Goal: Find specific page/section: Find specific page/section

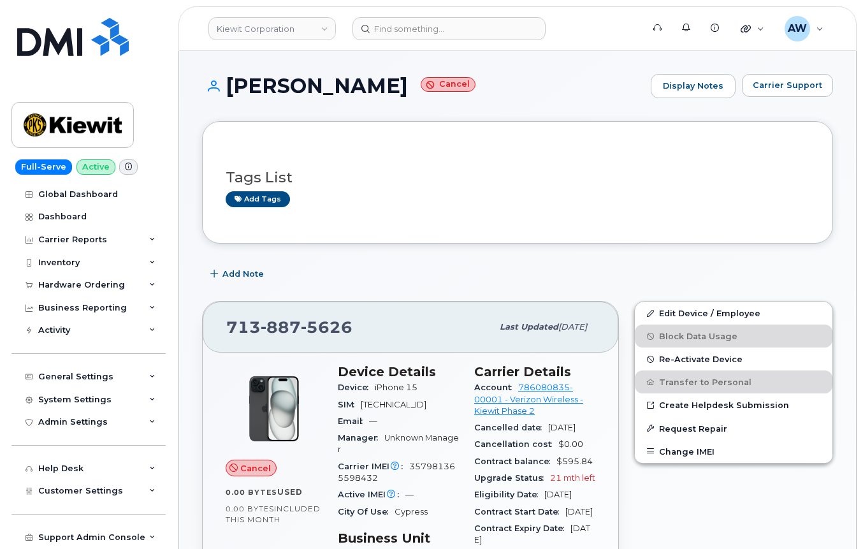
scroll to position [914, 0]
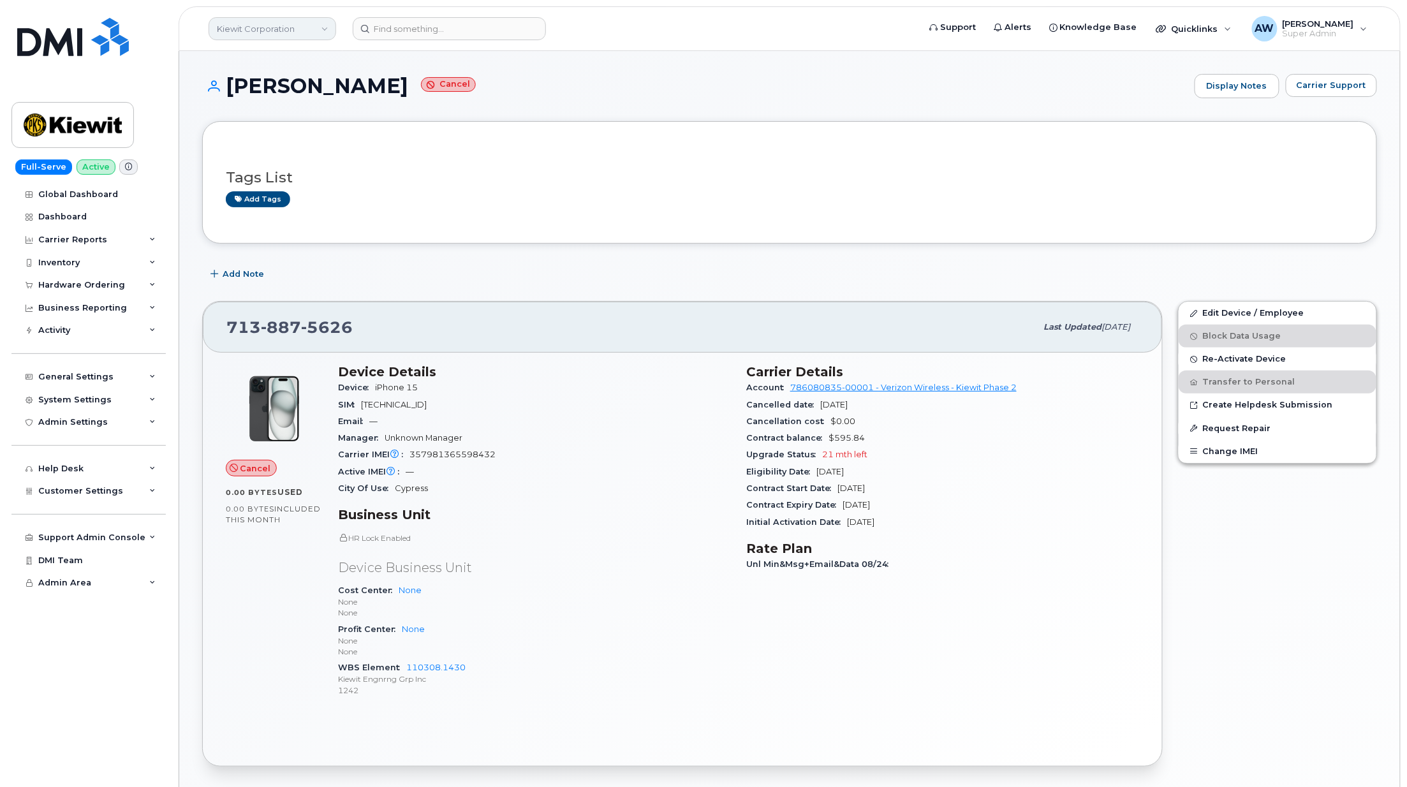
click at [251, 24] on link "Kiewit Corporation" at bounding box center [273, 28] width 128 height 23
click at [266, 70] on input at bounding box center [304, 61] width 167 height 23
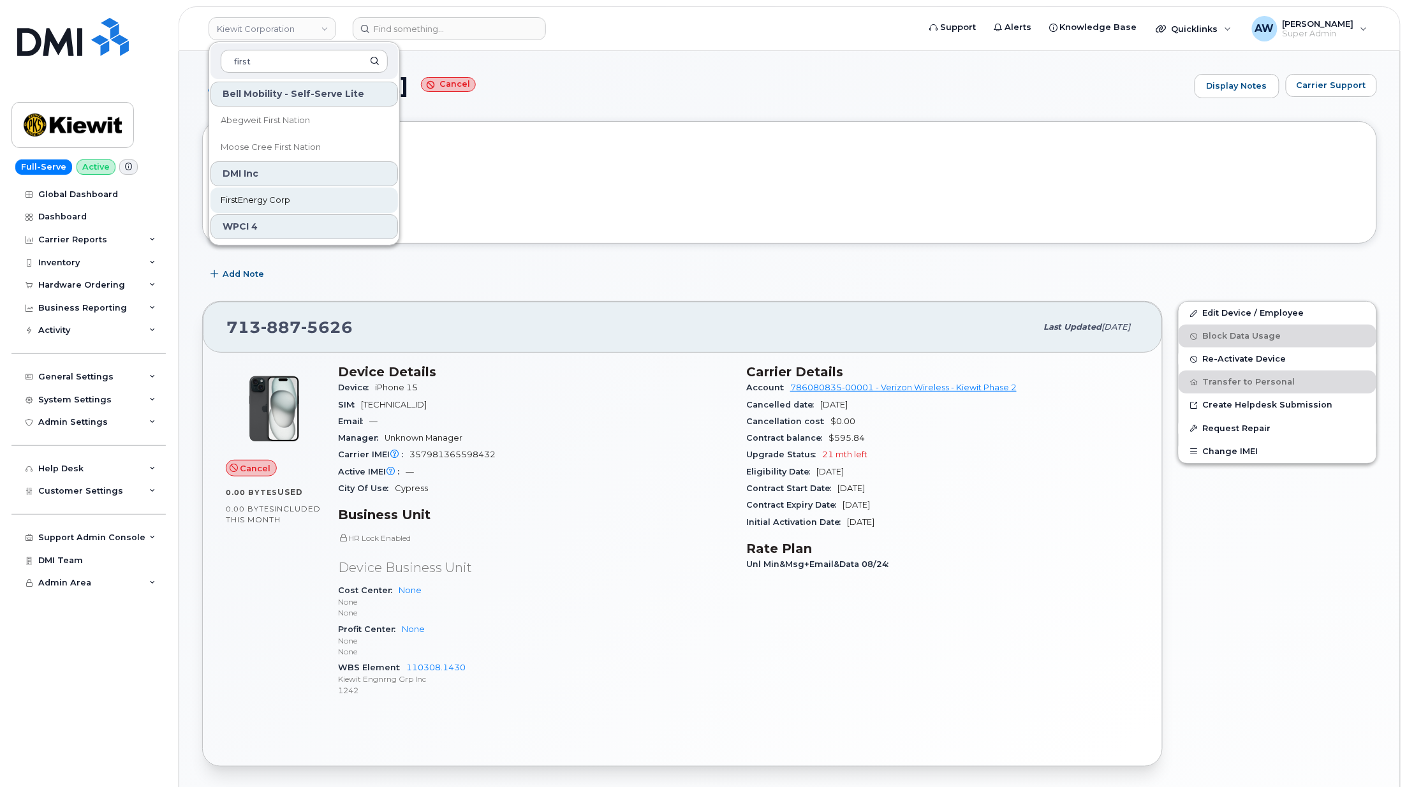
type input "first"
click at [279, 202] on span "FirstEnergy Corp" at bounding box center [256, 200] width 70 height 13
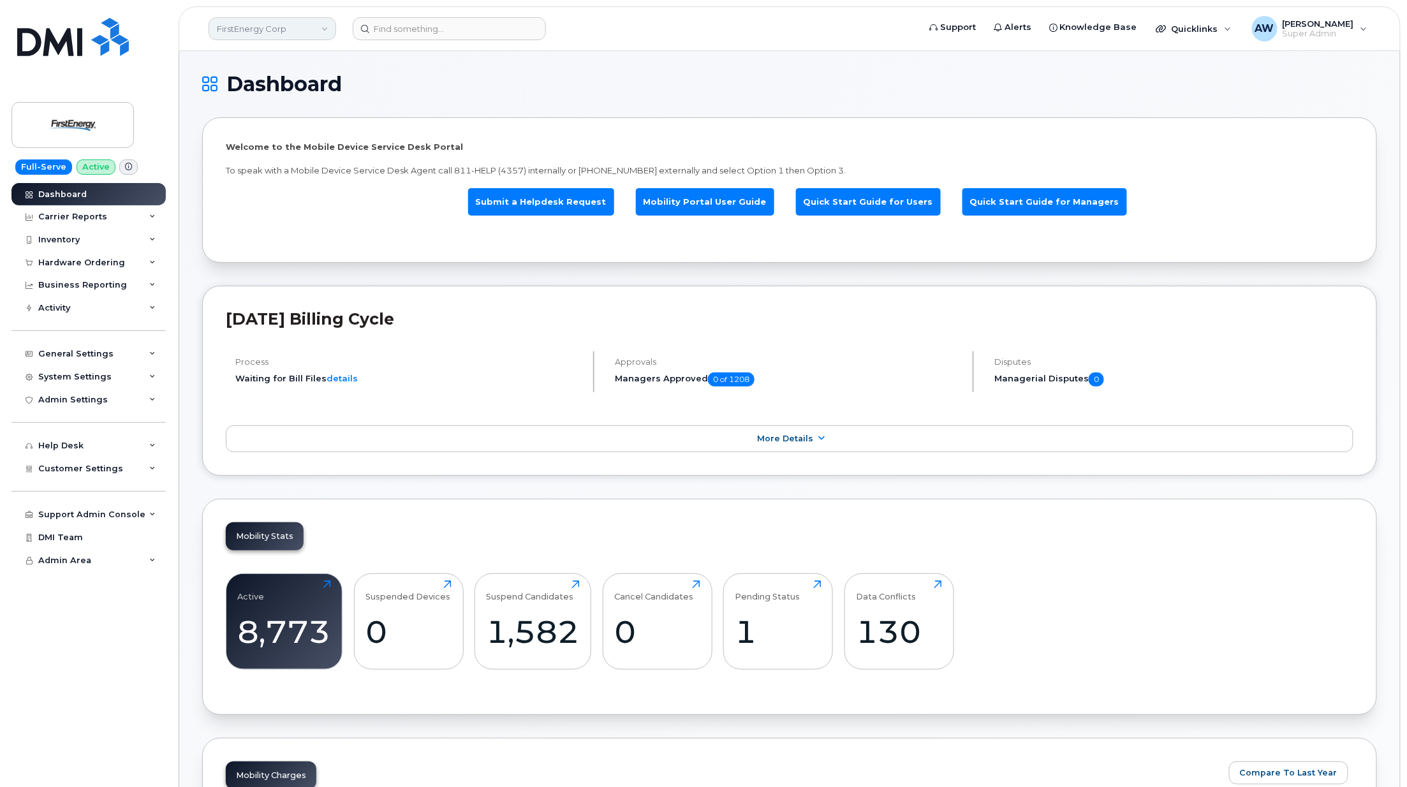
click at [261, 26] on link "FirstEnergy Corp" at bounding box center [273, 28] width 128 height 23
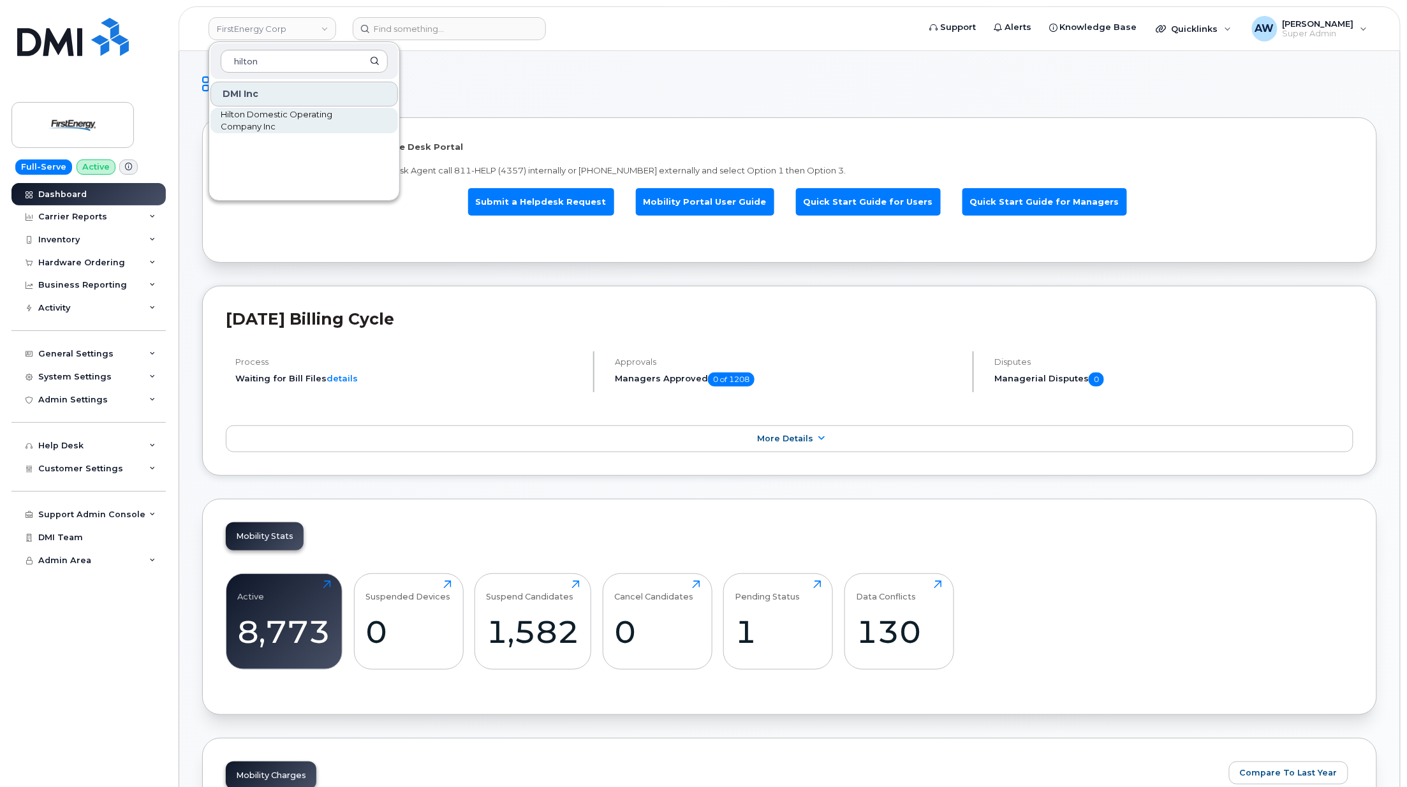
type input "hilton"
click at [255, 122] on span "Hilton Domestic Operating Company Inc" at bounding box center [294, 120] width 147 height 25
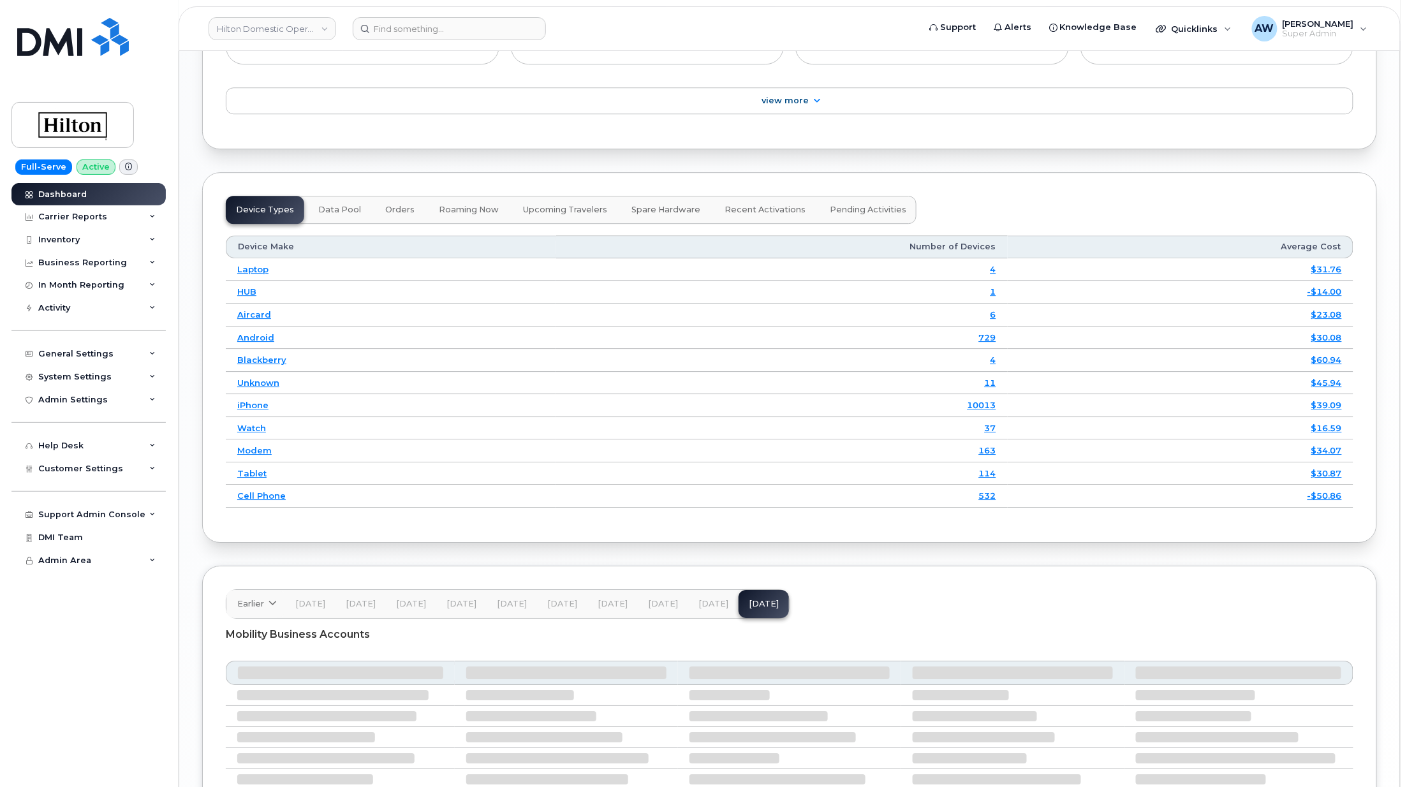
scroll to position [1716, 0]
